Goal: Transaction & Acquisition: Download file/media

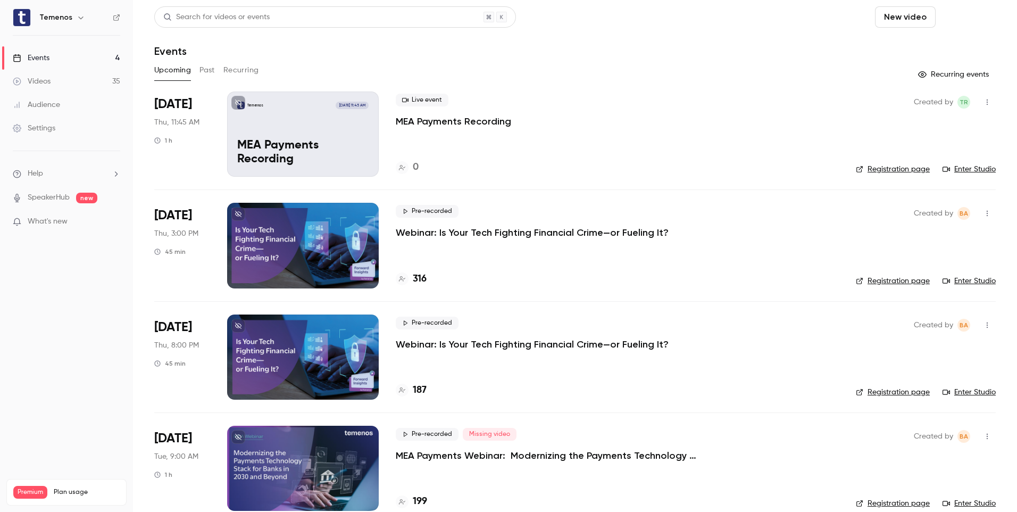
click at [968, 19] on button "Schedule" at bounding box center [968, 16] width 56 height 21
click at [954, 49] on div "One time event" at bounding box center [938, 46] width 81 height 11
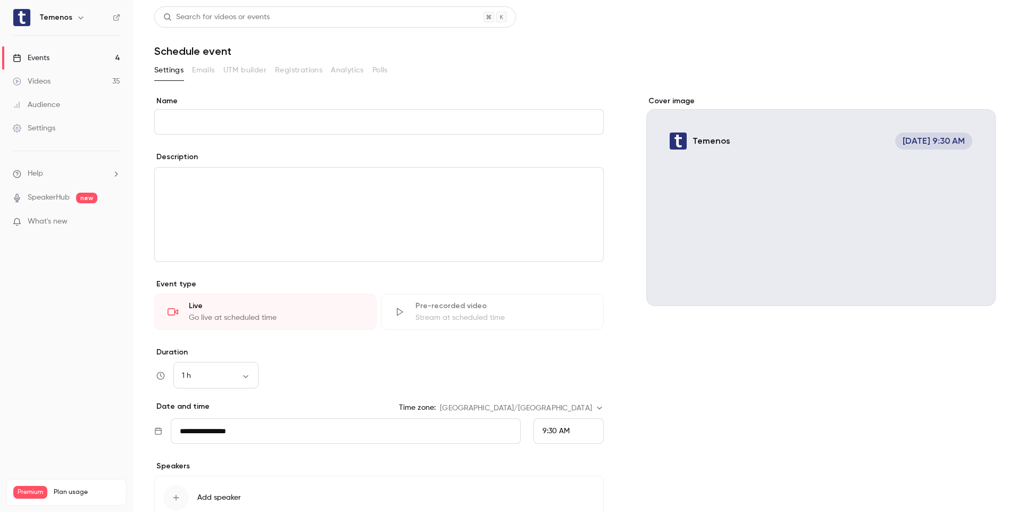
click at [398, 120] on input "Name" at bounding box center [378, 122] width 449 height 26
type input "*"
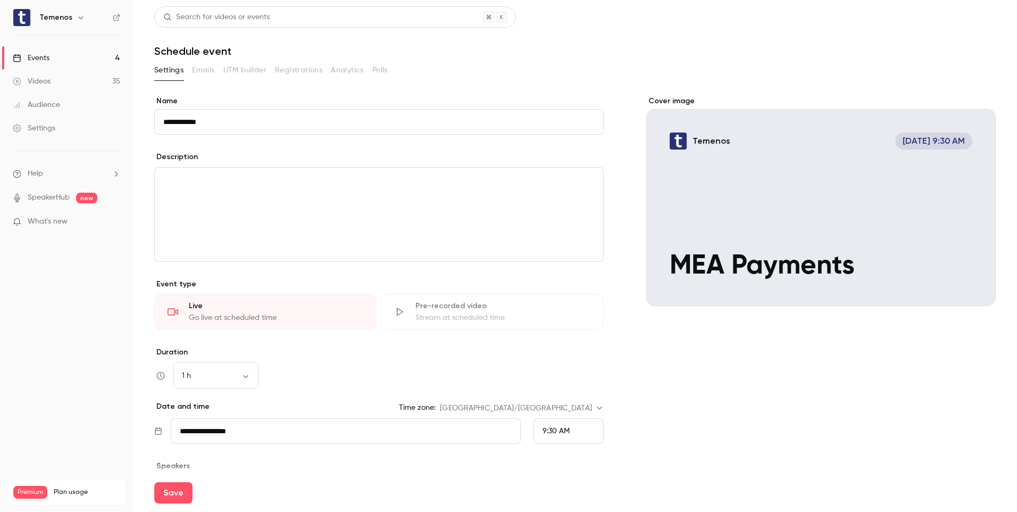
click at [236, 123] on input "**********" at bounding box center [378, 122] width 449 height 26
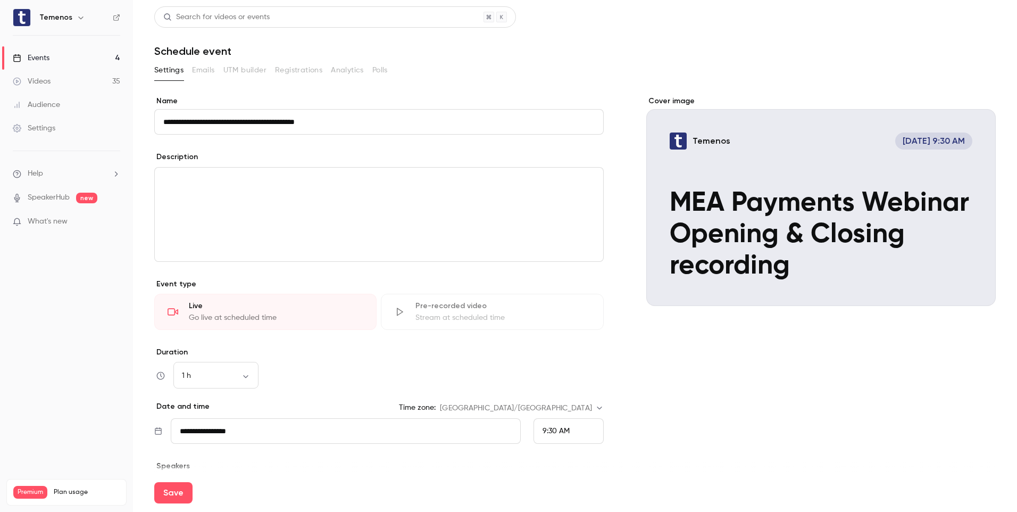
scroll to position [53, 0]
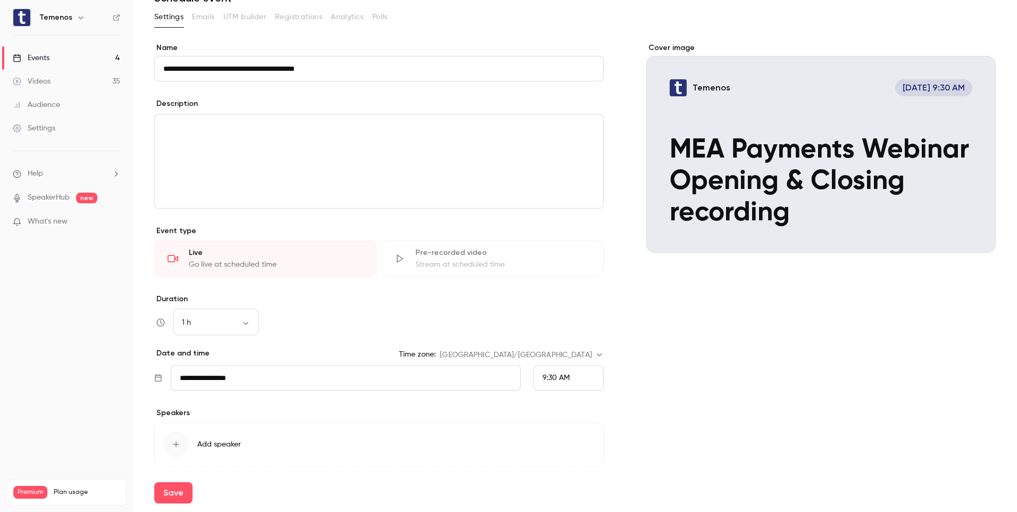
type input "**********"
click at [565, 370] on div "9:30 AM" at bounding box center [568, 378] width 70 height 26
click at [577, 313] on li "1:15 PM" at bounding box center [563, 321] width 69 height 28
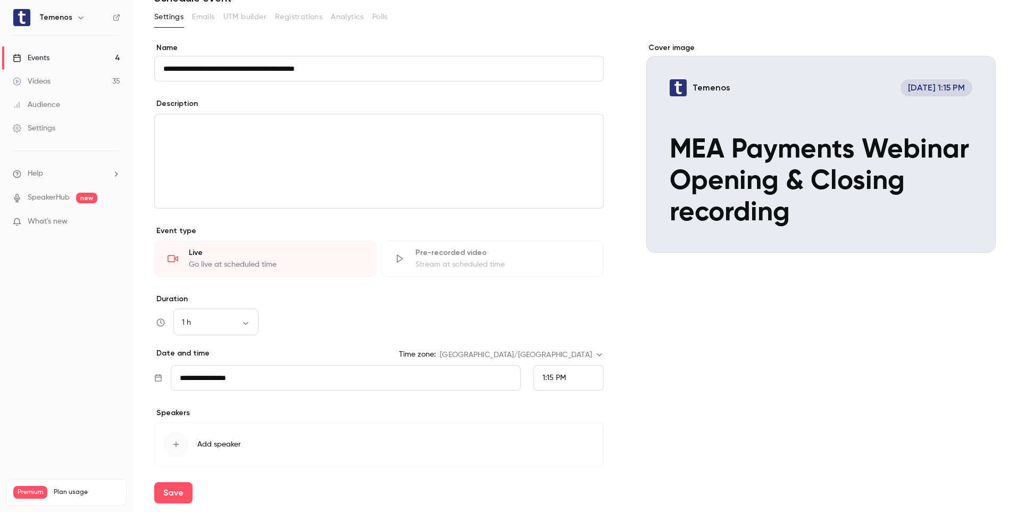
click at [595, 378] on div "1:15 PM" at bounding box center [568, 378] width 70 height 26
click at [586, 305] on li "1:30 PM" at bounding box center [563, 299] width 69 height 28
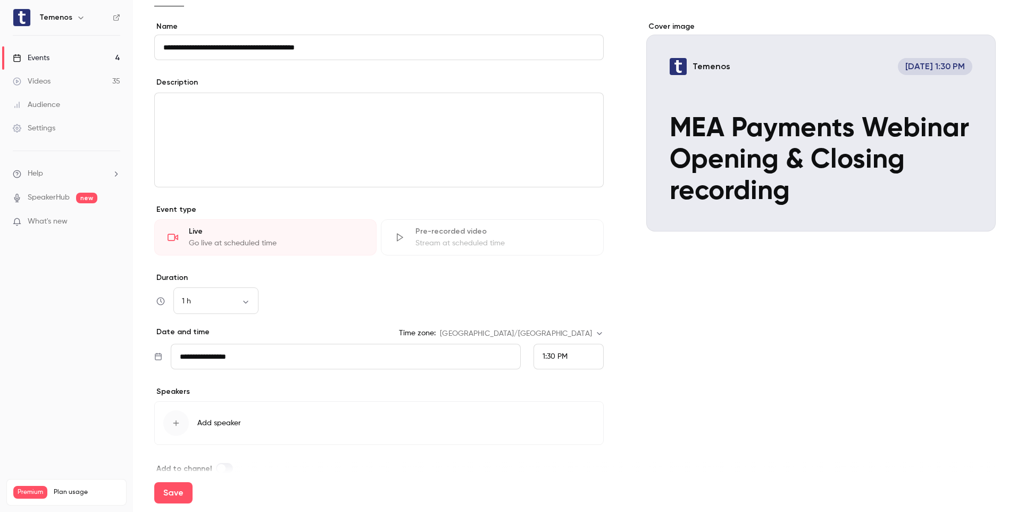
scroll to position [93, 0]
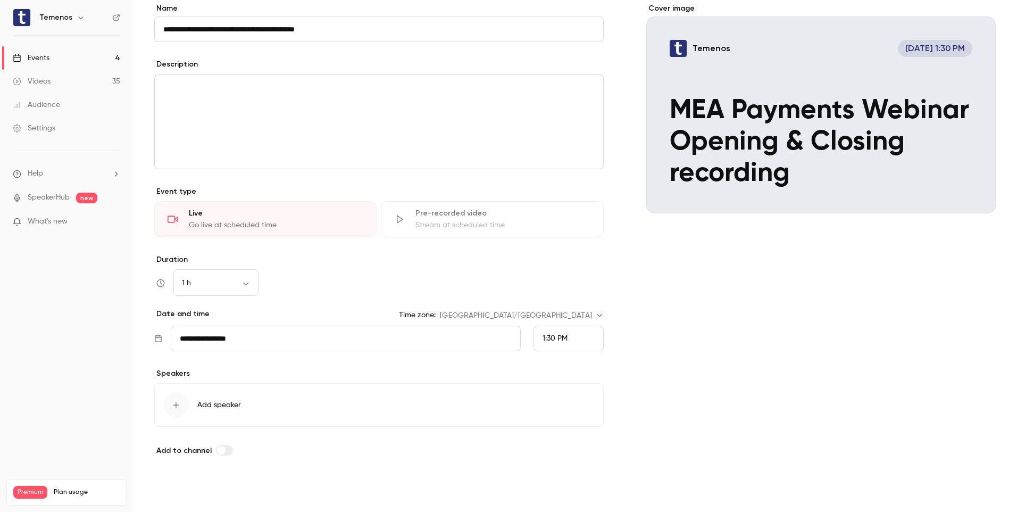
click at [180, 491] on button "Save" at bounding box center [173, 492] width 38 height 21
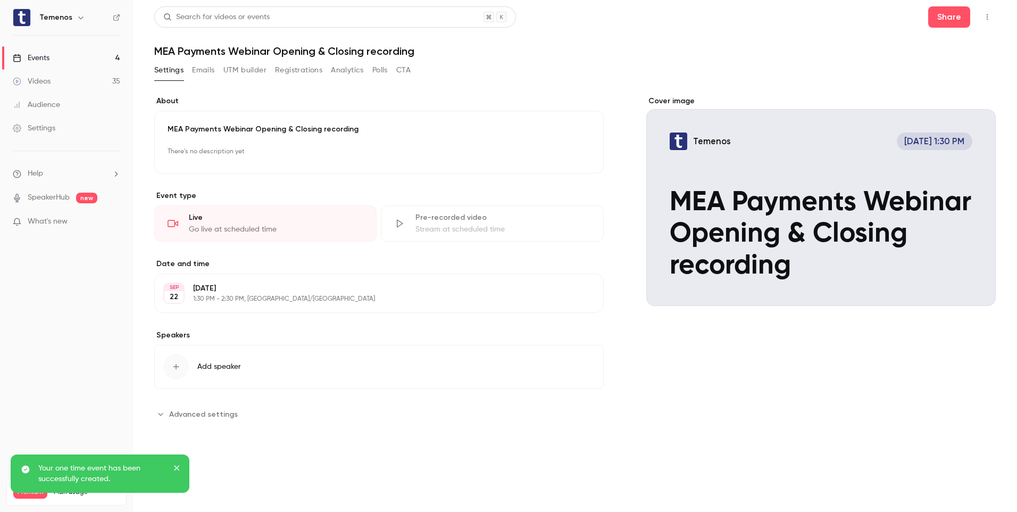
click at [30, 59] on div "Events" at bounding box center [31, 58] width 37 height 11
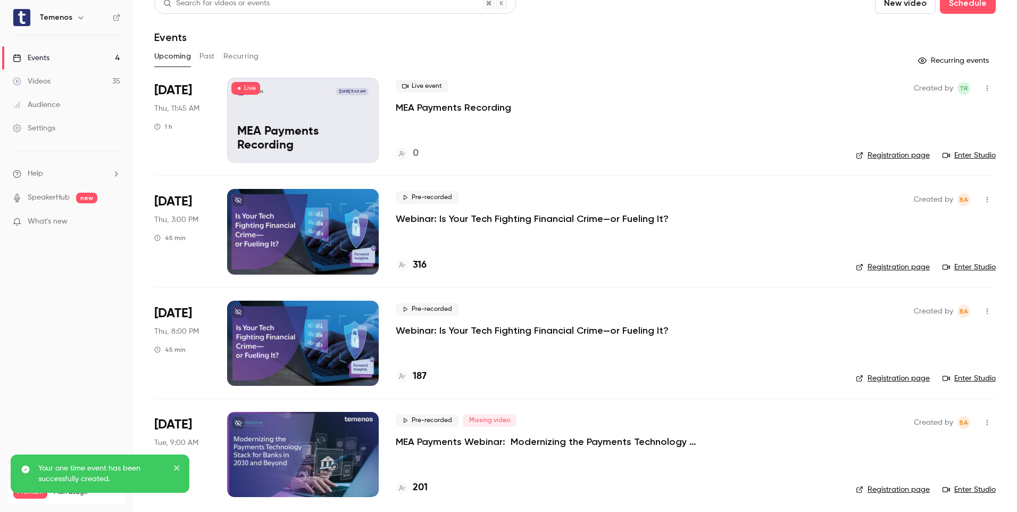
scroll to position [18, 0]
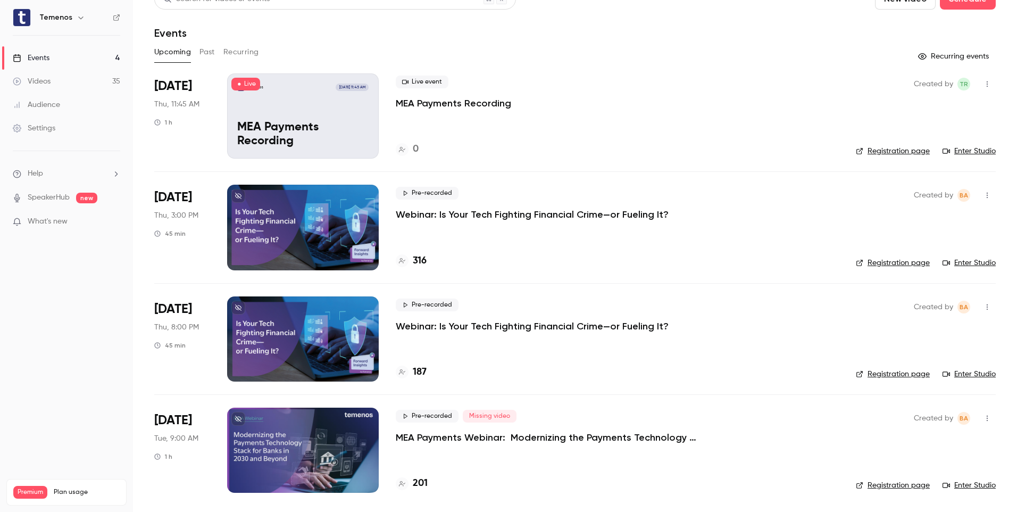
click at [51, 77] on link "Videos 35" at bounding box center [66, 81] width 133 height 23
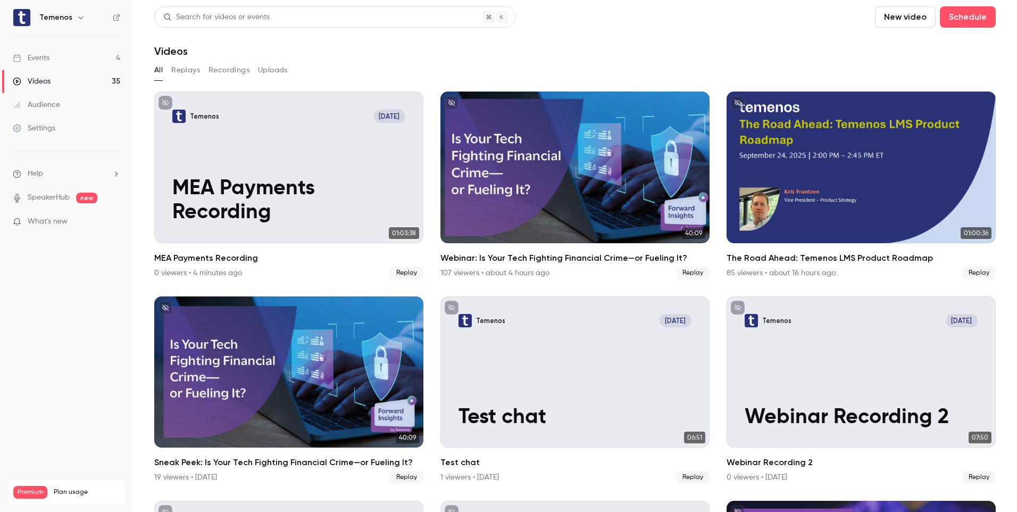
click at [57, 81] on link "Videos 35" at bounding box center [66, 81] width 133 height 23
click at [31, 58] on div "Events" at bounding box center [31, 58] width 37 height 11
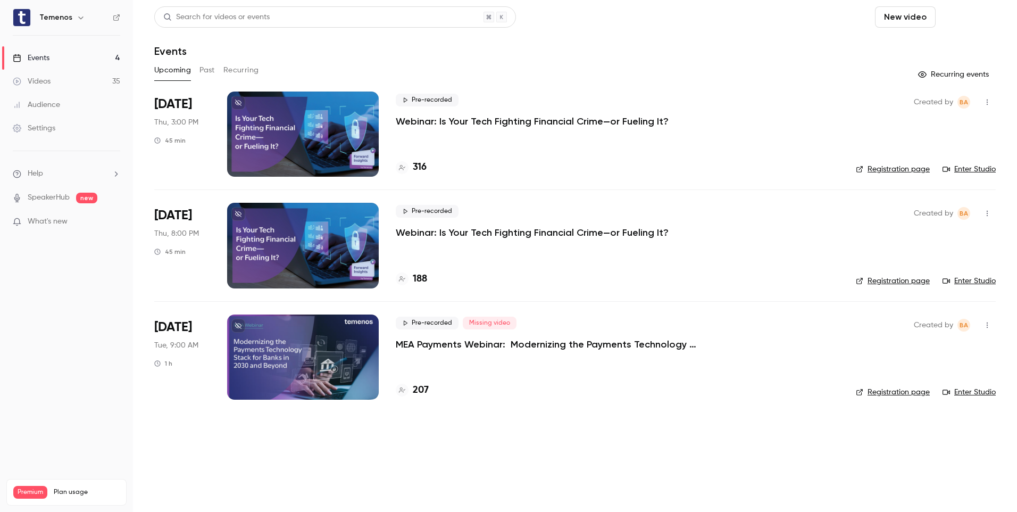
click at [975, 22] on button "Schedule" at bounding box center [968, 16] width 56 height 21
click at [961, 45] on div "One time event" at bounding box center [946, 46] width 81 height 11
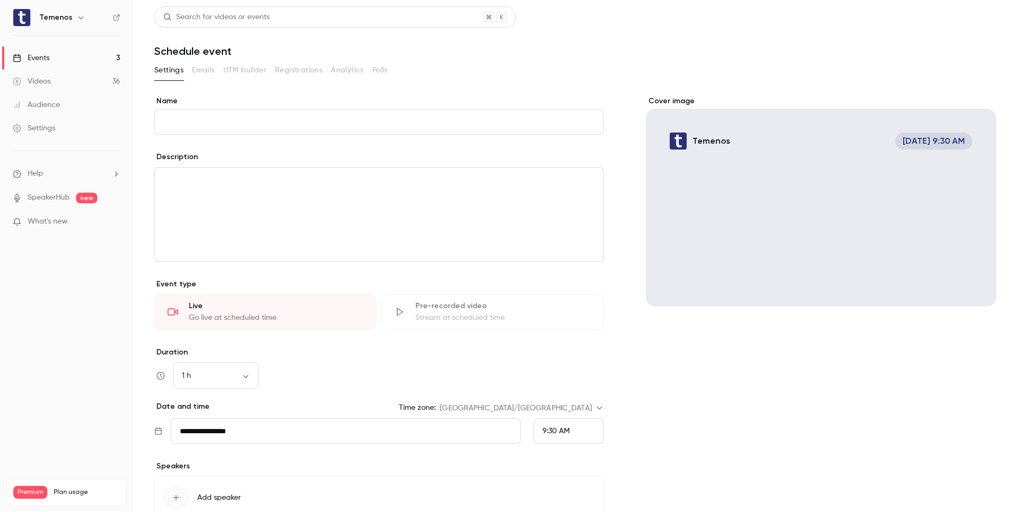
click at [405, 131] on input "Name" at bounding box center [378, 122] width 449 height 26
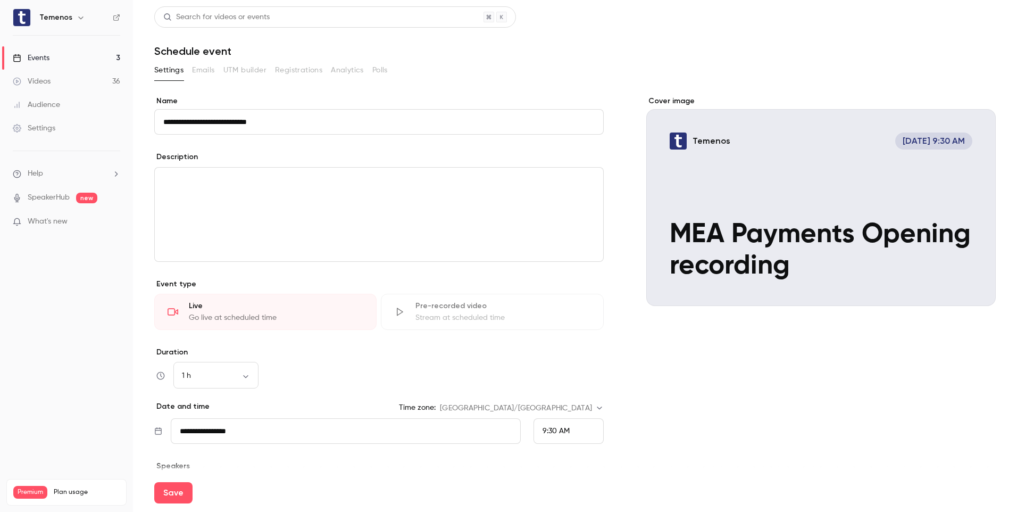
scroll to position [93, 0]
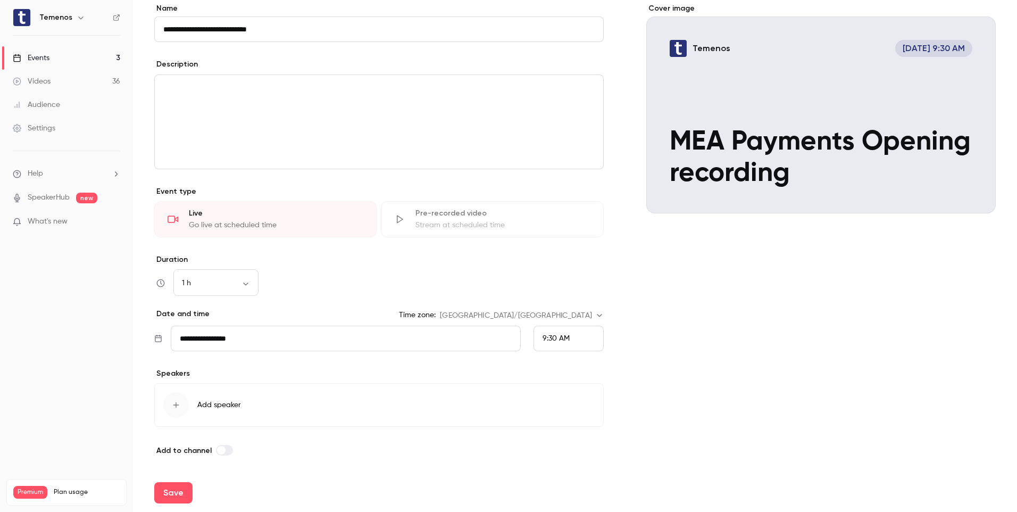
type input "**********"
click at [545, 337] on span "9:30 AM" at bounding box center [555, 338] width 27 height 7
click at [558, 292] on li "1:00 PM" at bounding box center [563, 306] width 69 height 28
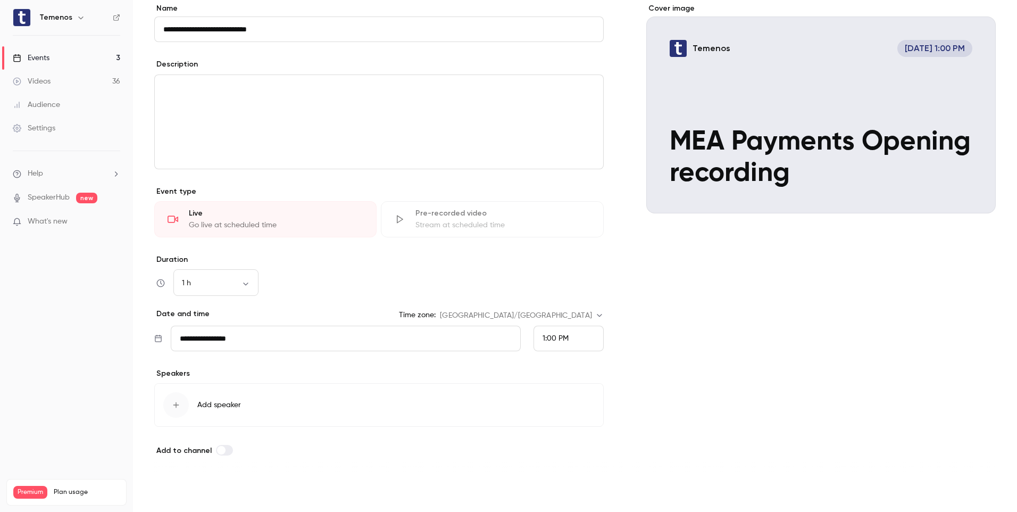
click at [174, 492] on button "Save" at bounding box center [173, 492] width 38 height 21
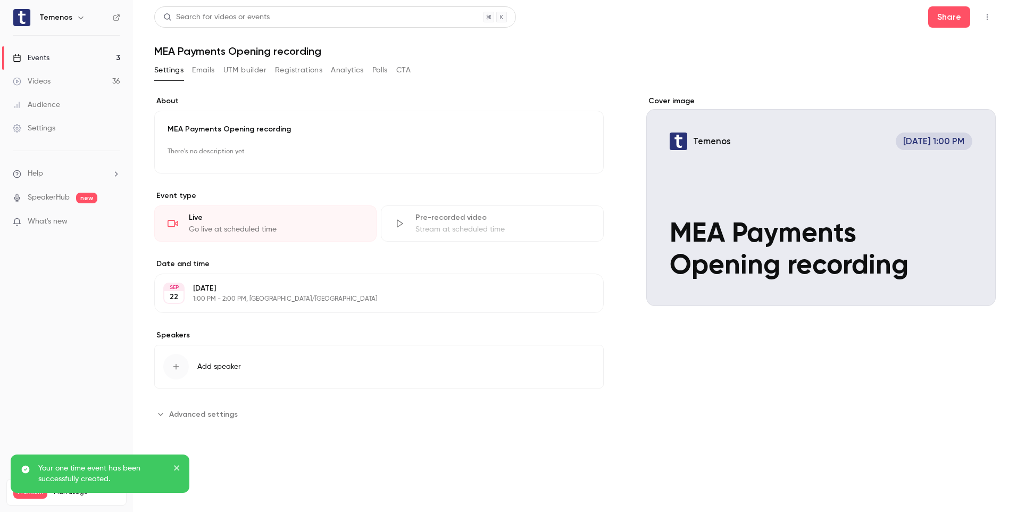
click at [254, 299] on p "1:00 PM - 2:00 PM, [GEOGRAPHIC_DATA]/[GEOGRAPHIC_DATA]" at bounding box center [370, 299] width 354 height 9
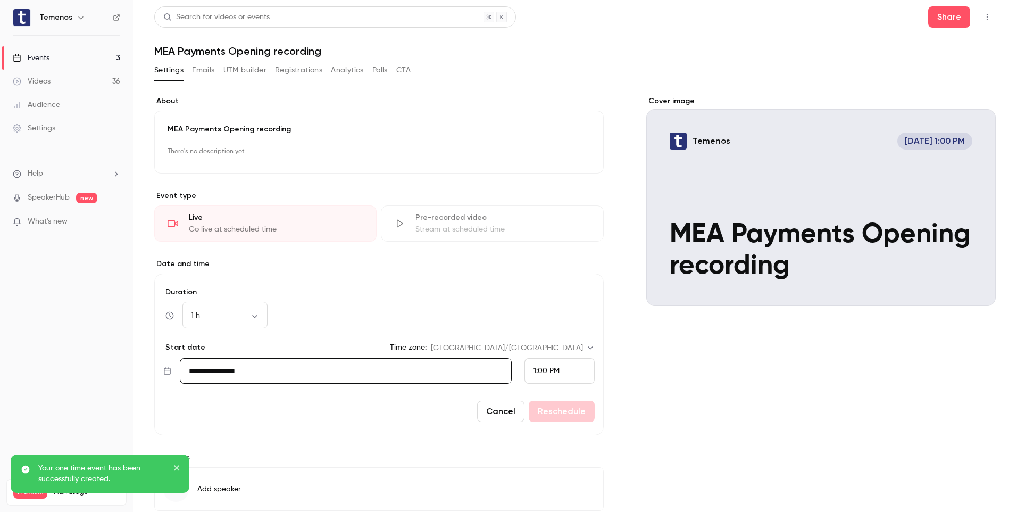
click at [228, 370] on input "**********" at bounding box center [346, 371] width 332 height 26
click at [274, 282] on button "25" at bounding box center [271, 279] width 19 height 19
type input "**********"
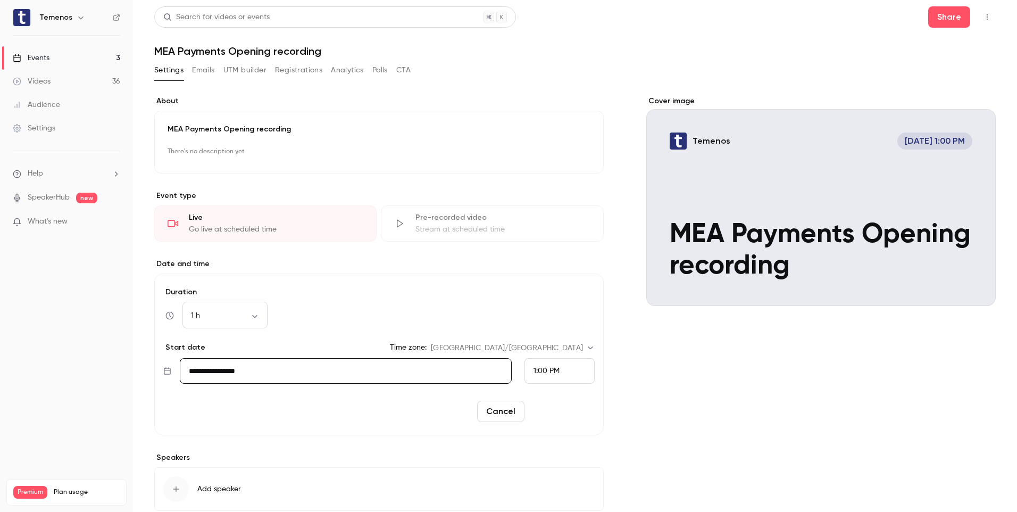
click at [541, 416] on button "Reschedule" at bounding box center [562, 410] width 66 height 21
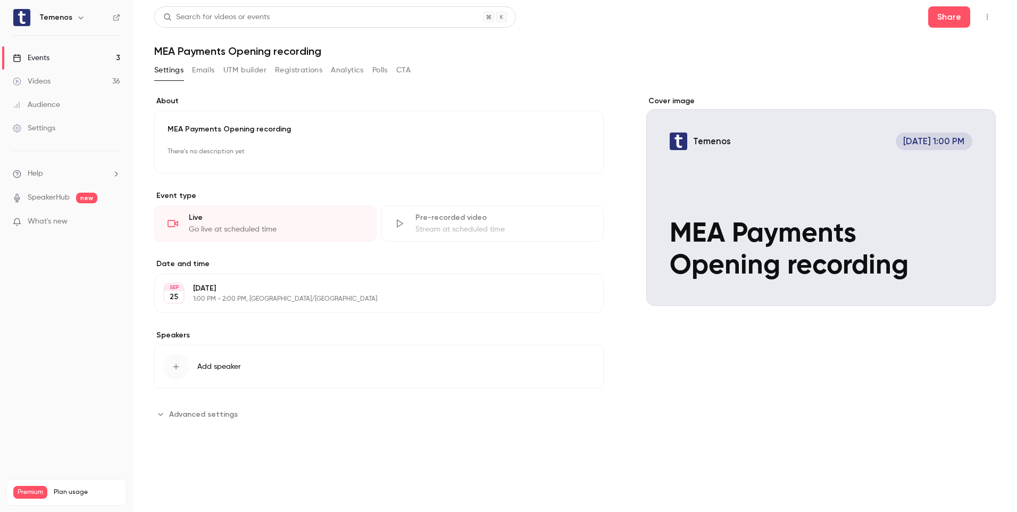
click at [990, 20] on icon "button" at bounding box center [987, 16] width 9 height 7
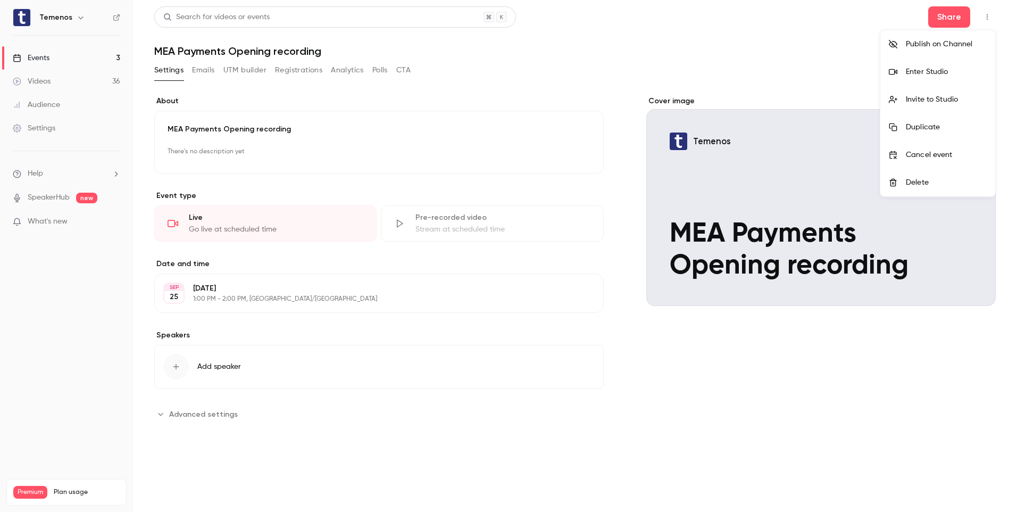
click at [942, 101] on div "Invite to Studio" at bounding box center [946, 99] width 81 height 11
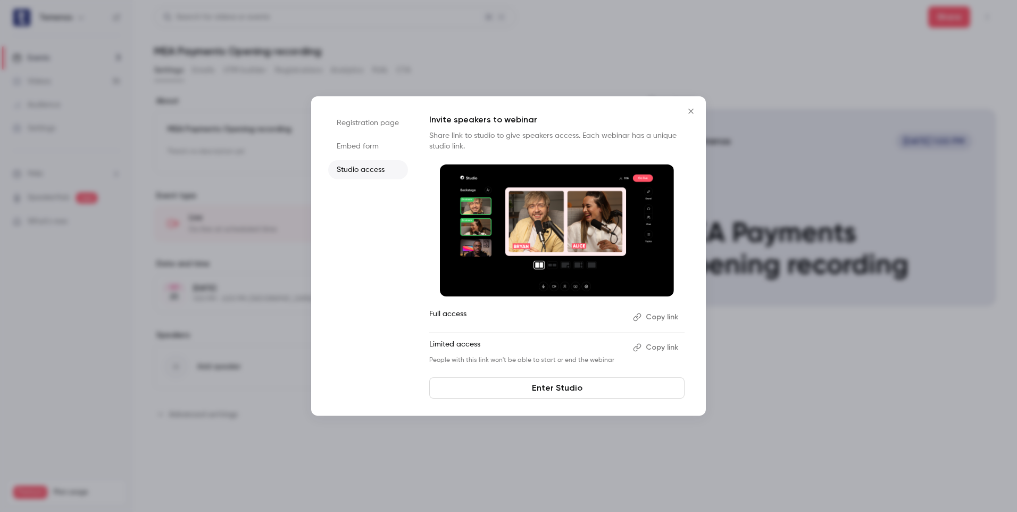
click at [572, 388] on link "Enter Studio" at bounding box center [556, 387] width 255 height 21
click at [693, 115] on button "Close" at bounding box center [690, 111] width 21 height 21
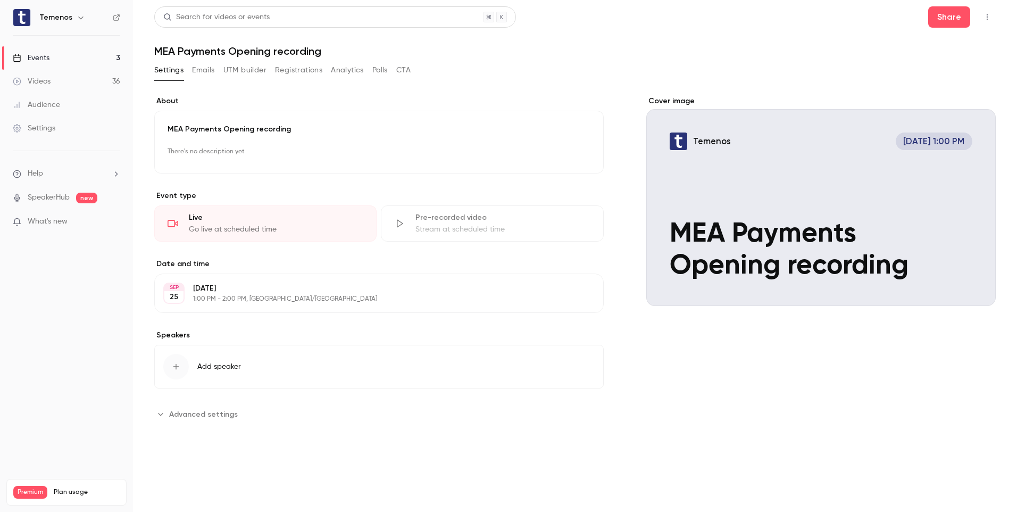
click at [51, 77] on div "Videos" at bounding box center [32, 81] width 38 height 11
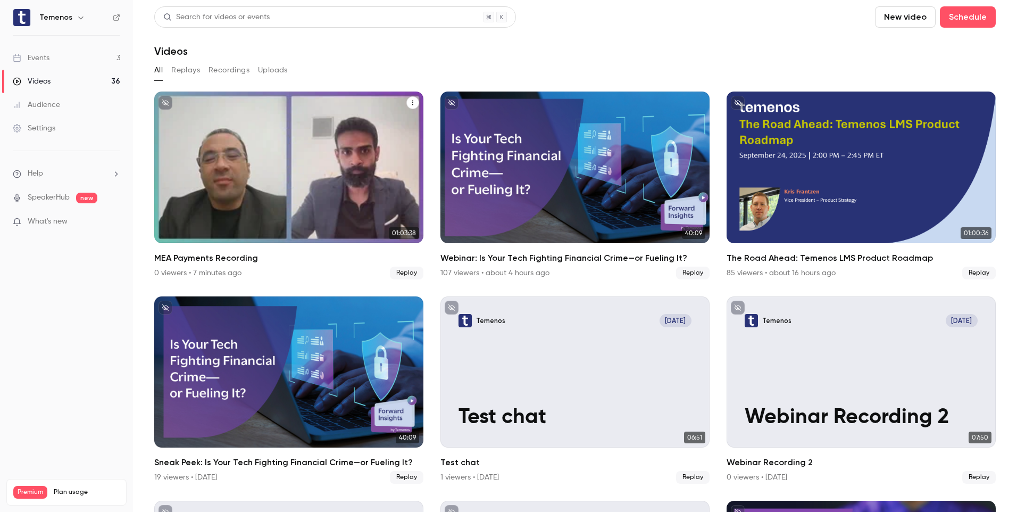
click at [412, 99] on button "MEA Payments Recording" at bounding box center [412, 102] width 13 height 13
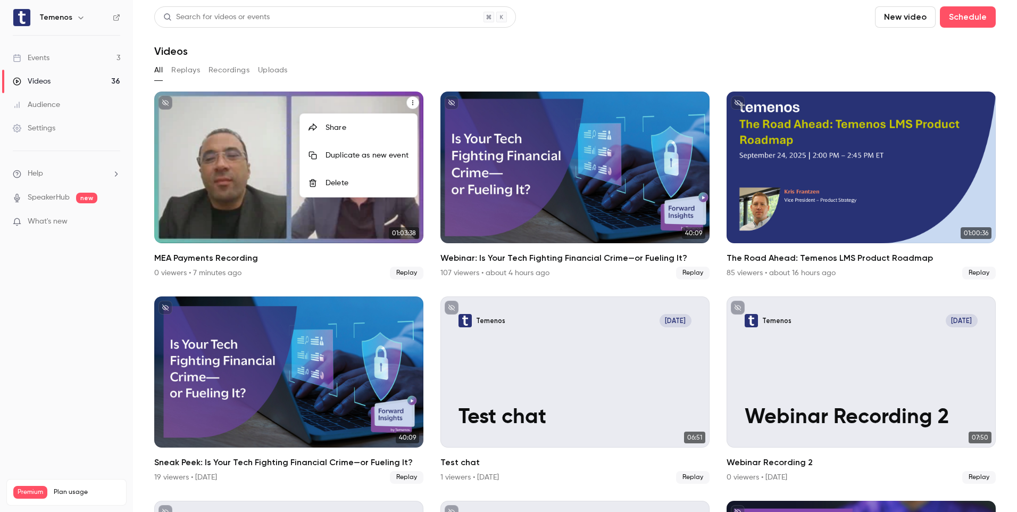
click at [253, 192] on div at bounding box center [508, 256] width 1017 height 512
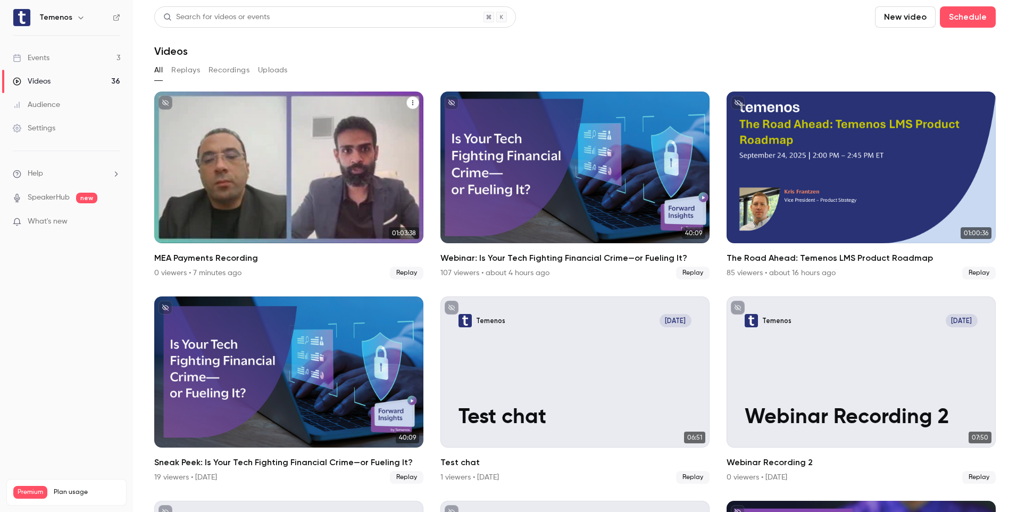
click at [281, 187] on p "MEA Payments Recording" at bounding box center [288, 201] width 233 height 48
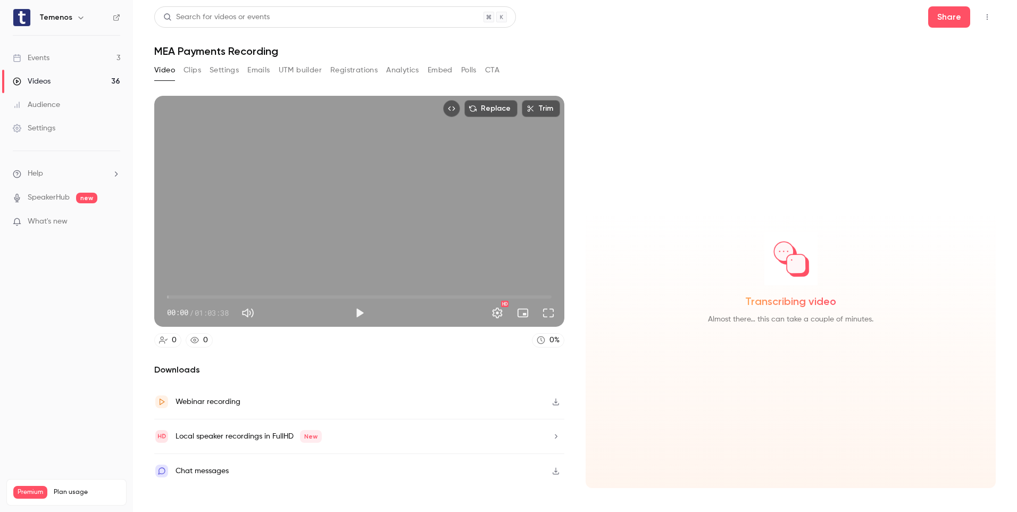
click at [984, 16] on icon "Top Bar Actions" at bounding box center [987, 16] width 9 height 7
click at [557, 62] on div at bounding box center [508, 256] width 1017 height 512
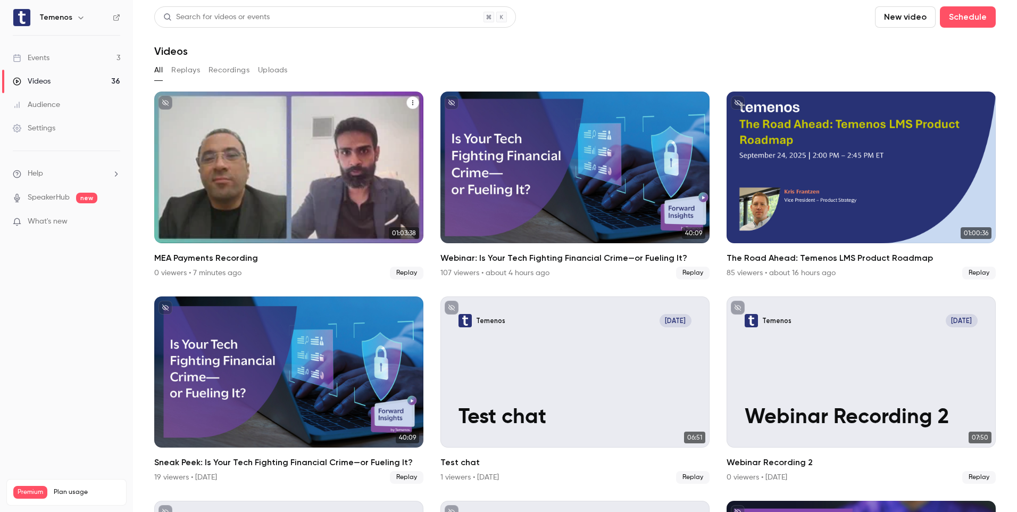
click at [409, 96] on button "MEA Payments Recording" at bounding box center [412, 102] width 13 height 13
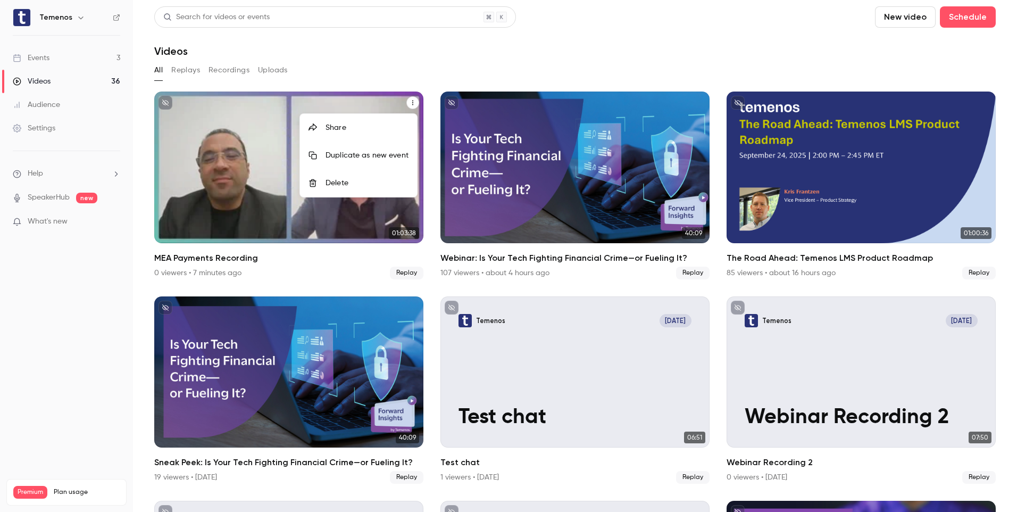
click at [366, 40] on div at bounding box center [508, 256] width 1017 height 512
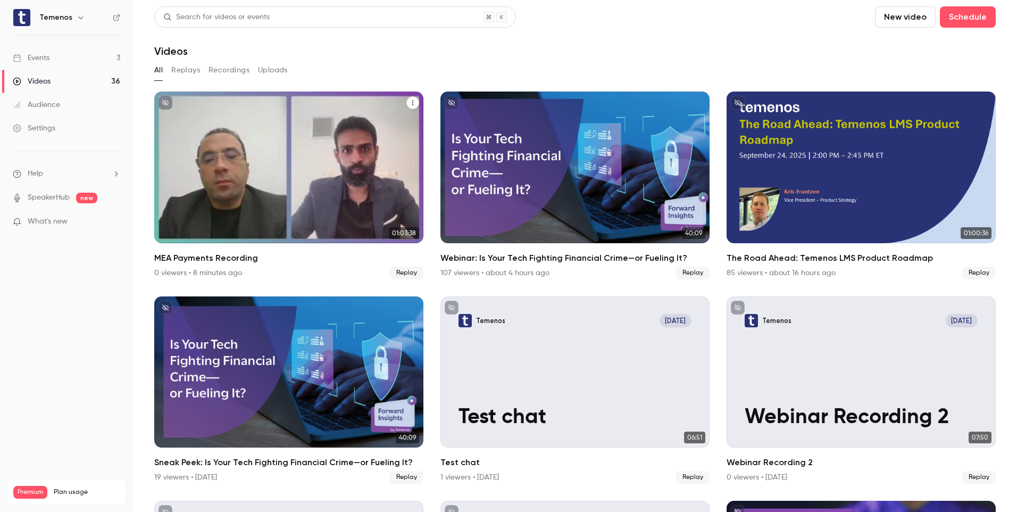
click at [323, 165] on div "Temenos [DATE] MEA Payments Recording" at bounding box center [288, 167] width 269 height 152
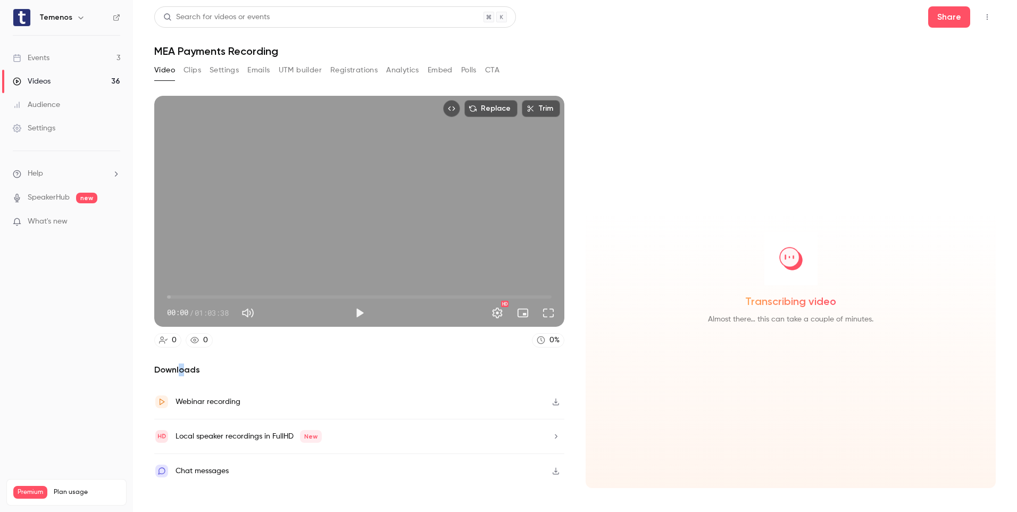
click at [181, 369] on h2 "Downloads" at bounding box center [359, 369] width 410 height 13
drag, startPoint x: 181, startPoint y: 369, endPoint x: 343, endPoint y: 401, distance: 165.3
click at [343, 401] on div "Webinar recording" at bounding box center [359, 401] width 410 height 35
